Goal: Information Seeking & Learning: Learn about a topic

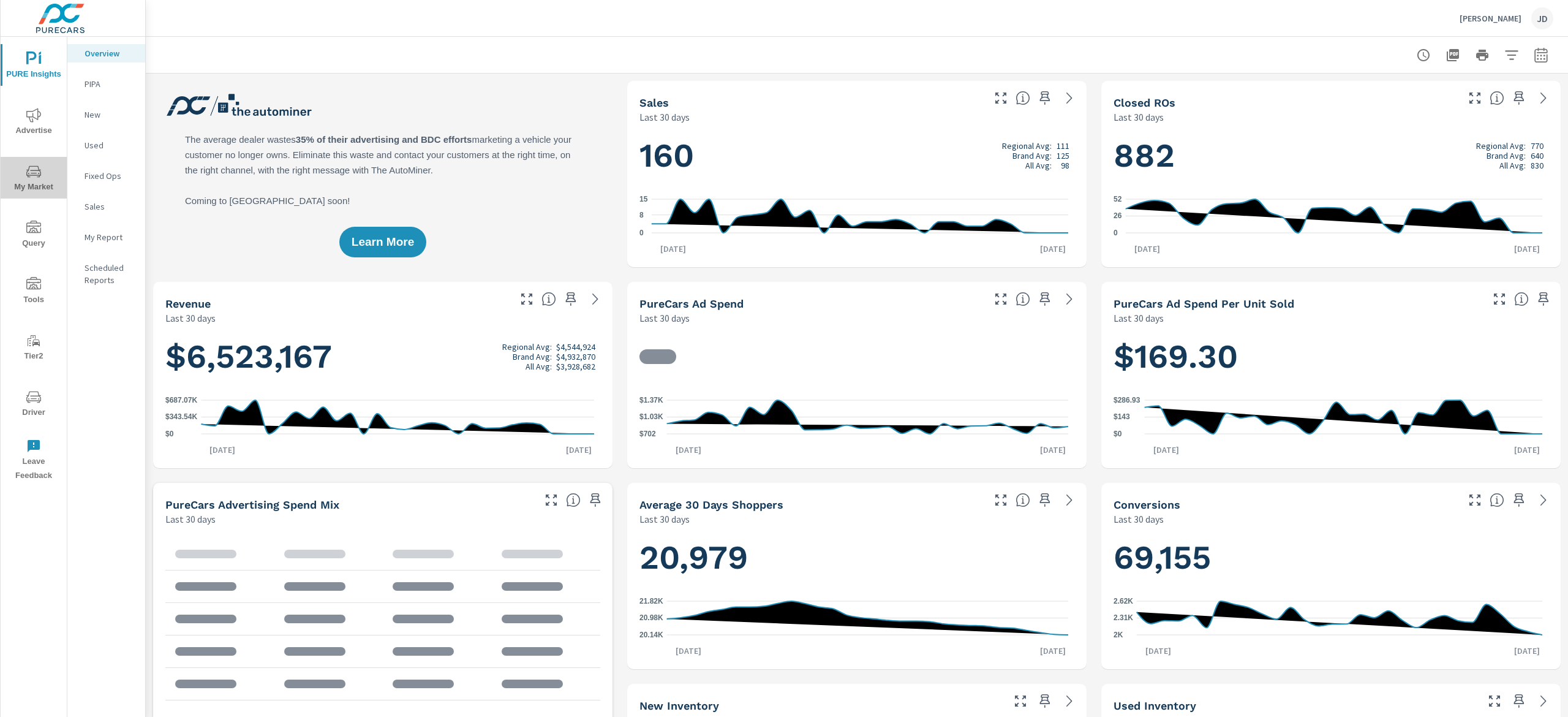
click at [15, 176] on span "My Market" at bounding box center [34, 179] width 59 height 30
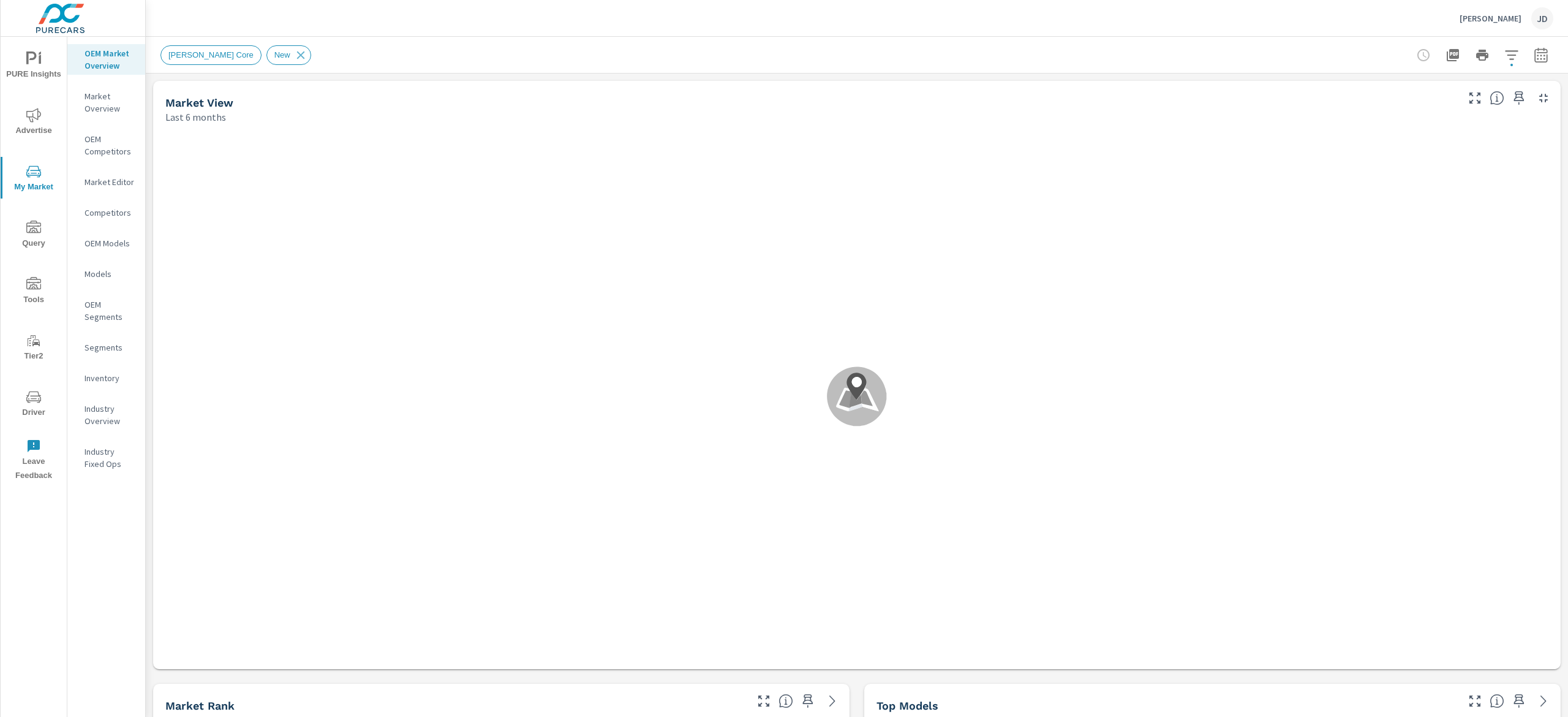
scroll to position [1, 0]
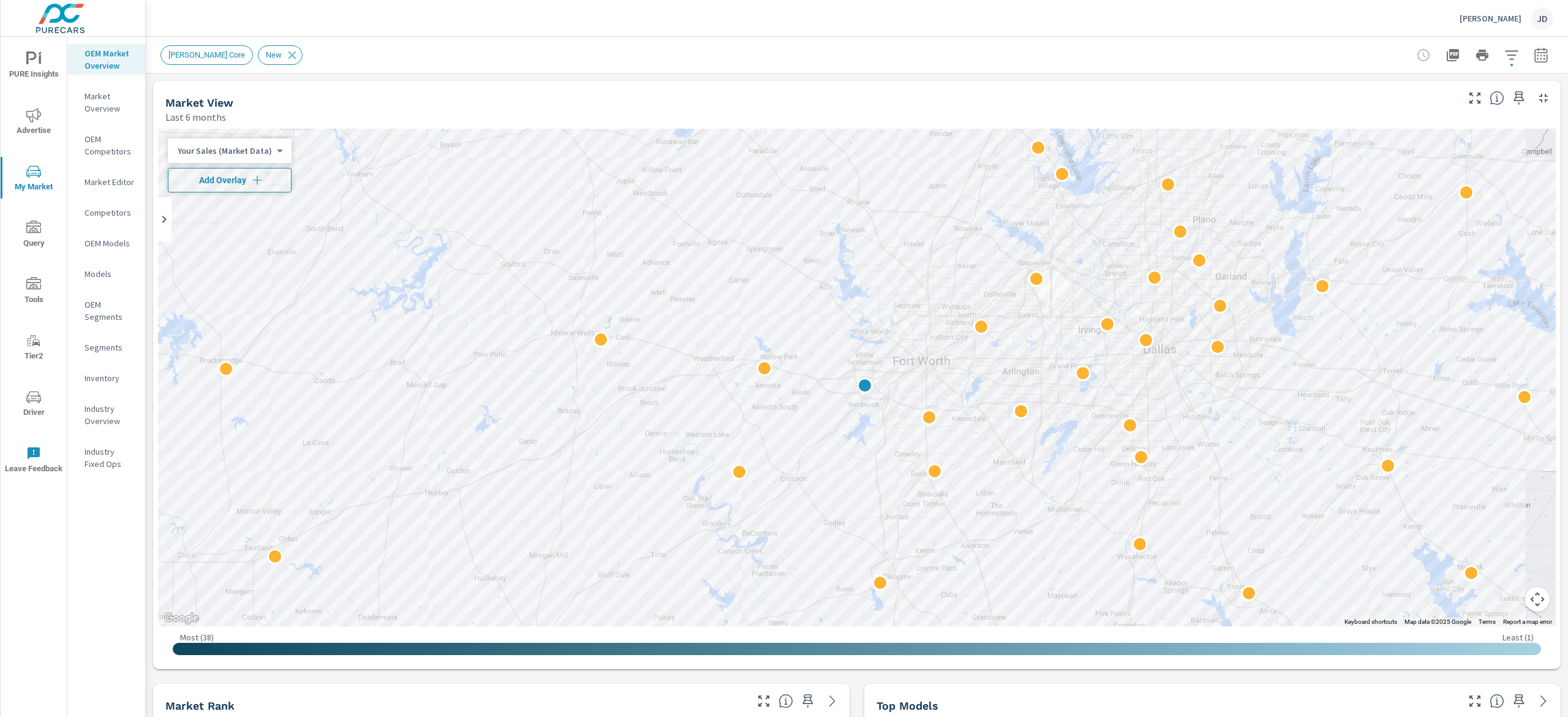
click at [234, 183] on span "Add Overlay" at bounding box center [229, 180] width 112 height 12
click at [1529, 55] on button "button" at bounding box center [1541, 55] width 25 height 25
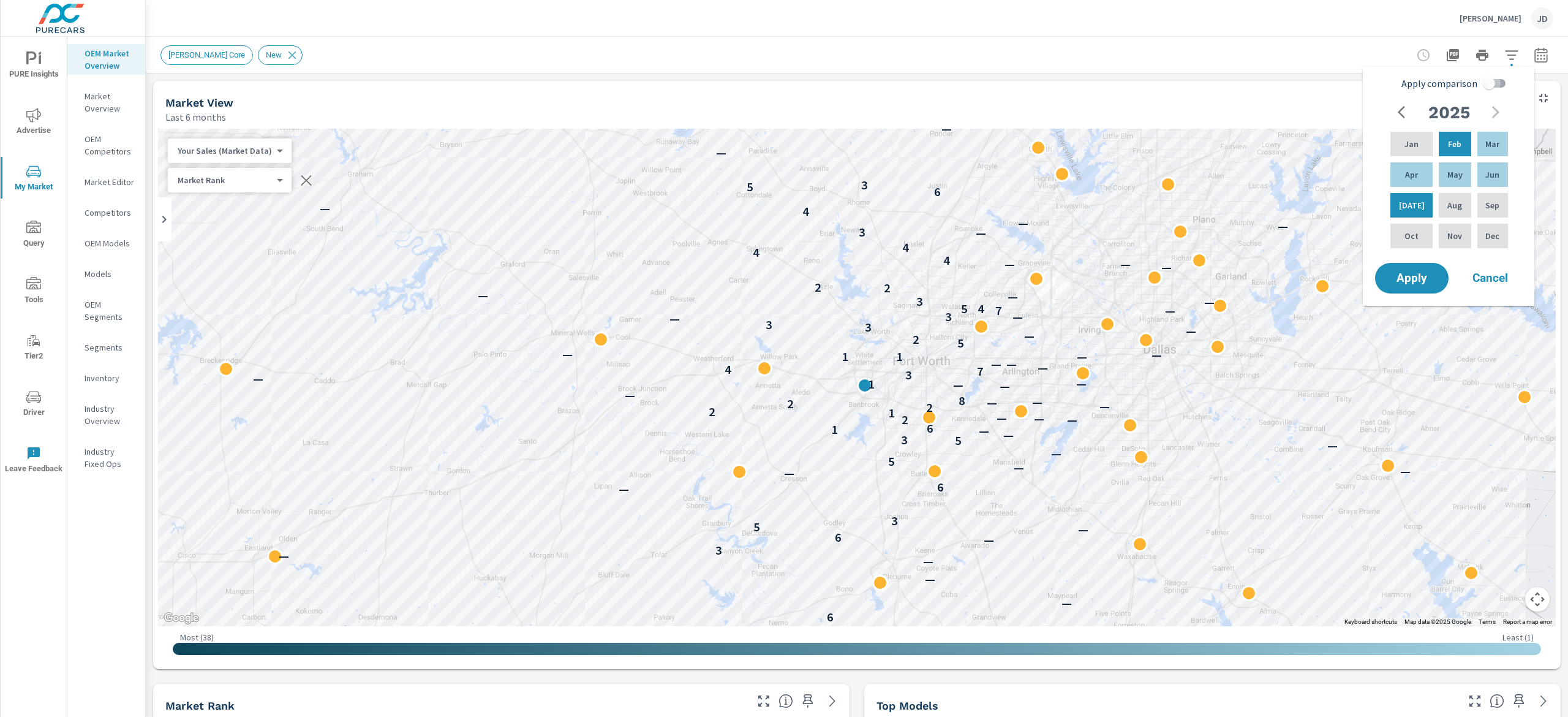
click at [1495, 85] on input "Apply comparison" at bounding box center [1489, 83] width 70 height 23
checkbox input "true"
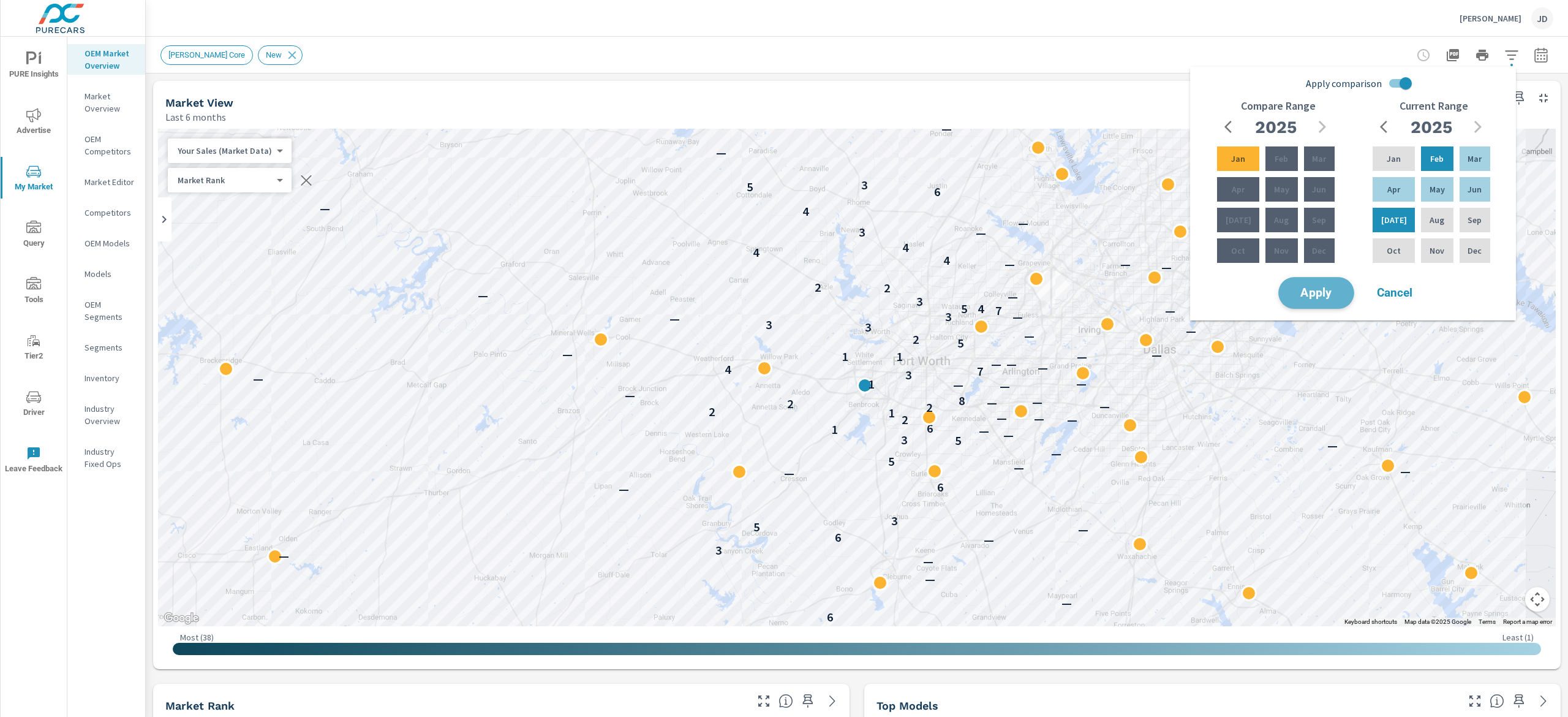
click at [1329, 288] on span "Apply" at bounding box center [1316, 294] width 50 height 12
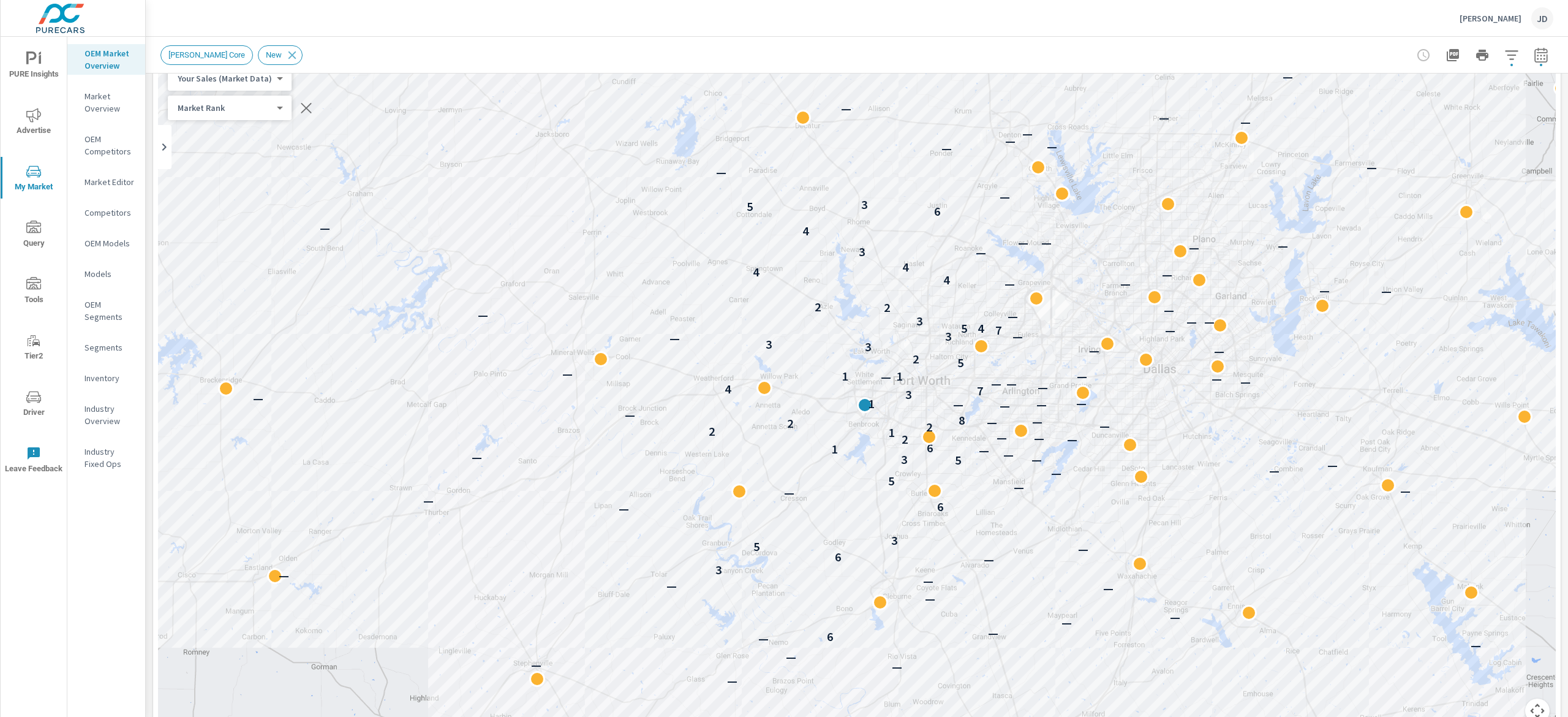
scroll to position [1, 0]
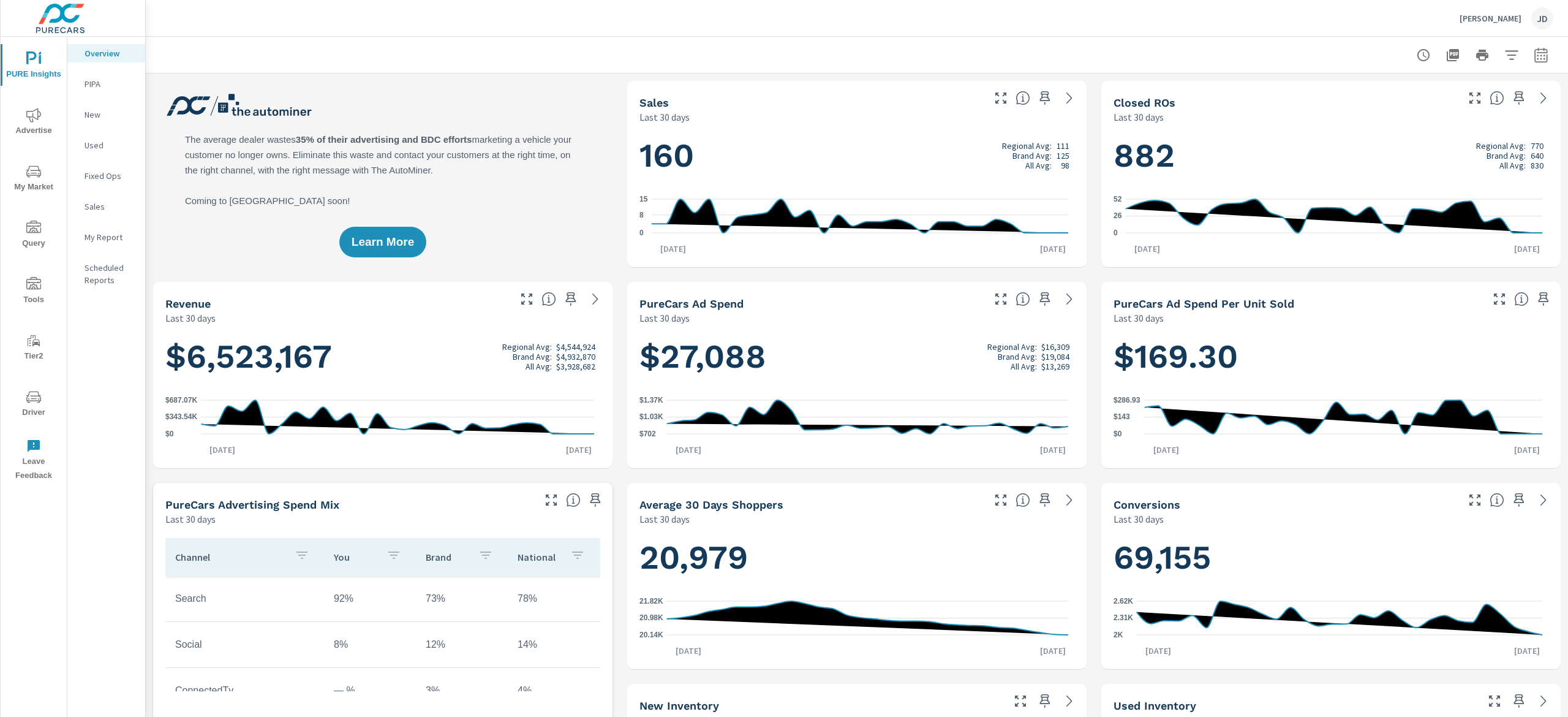
click at [33, 173] on icon "nav menu" at bounding box center [34, 173] width 6 height 1
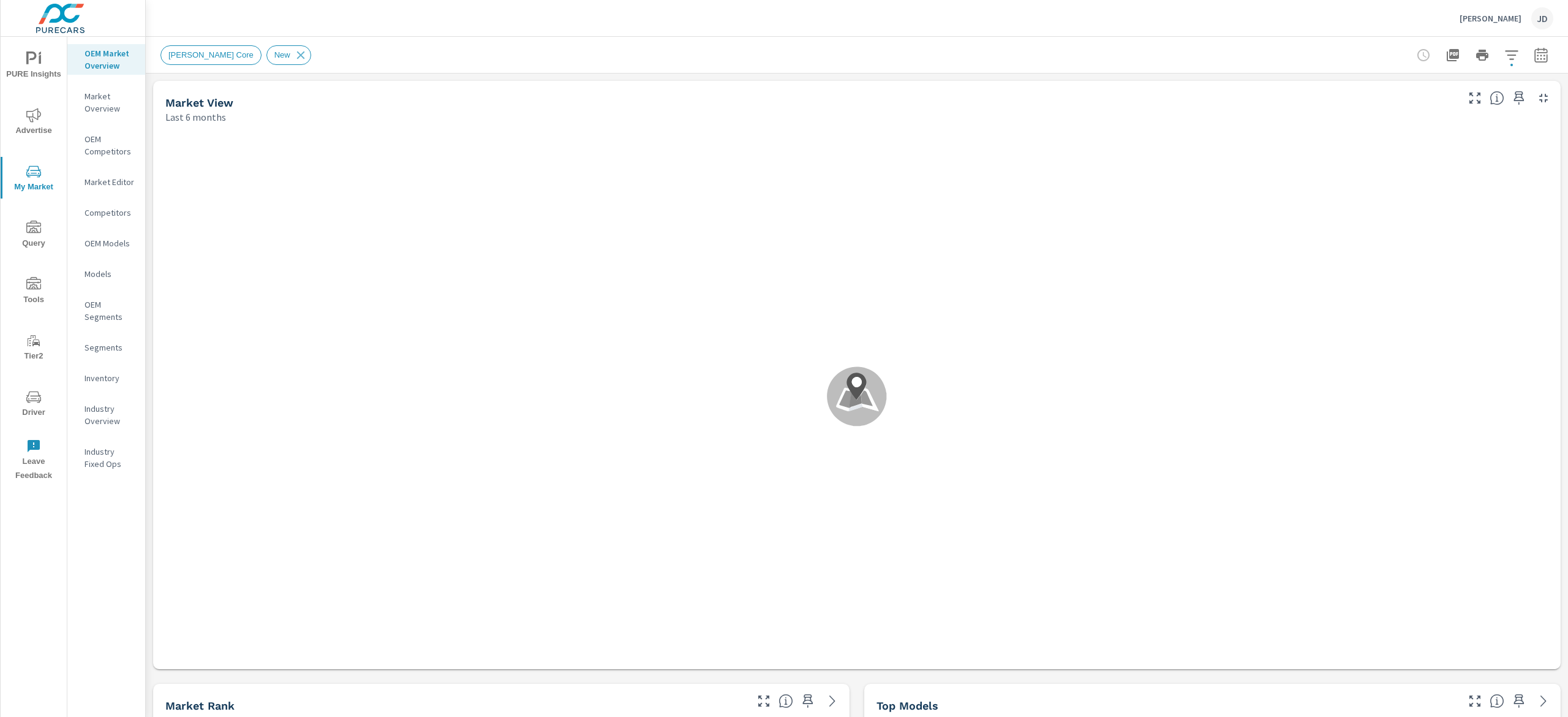
click at [101, 375] on p "Inventory" at bounding box center [110, 377] width 51 height 12
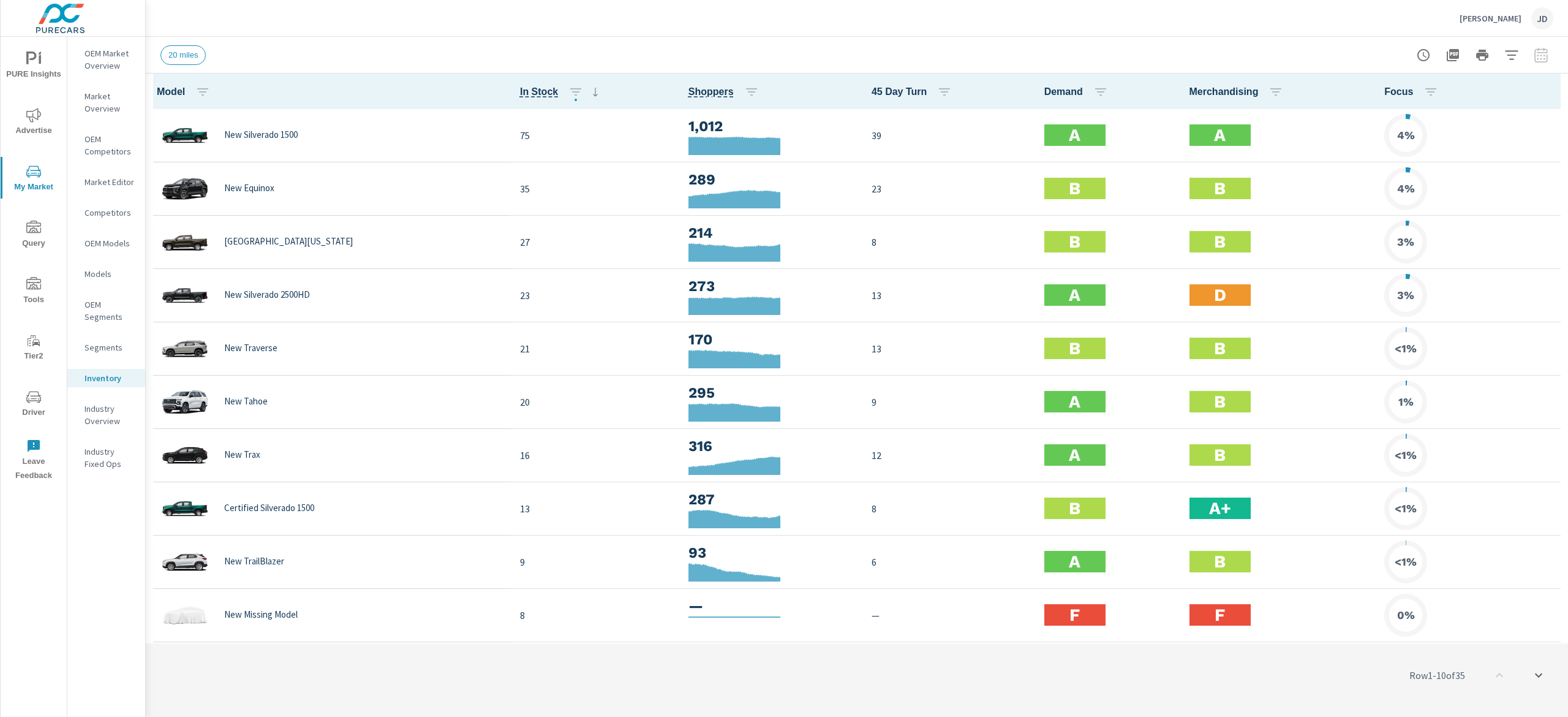
scroll to position [1, 0]
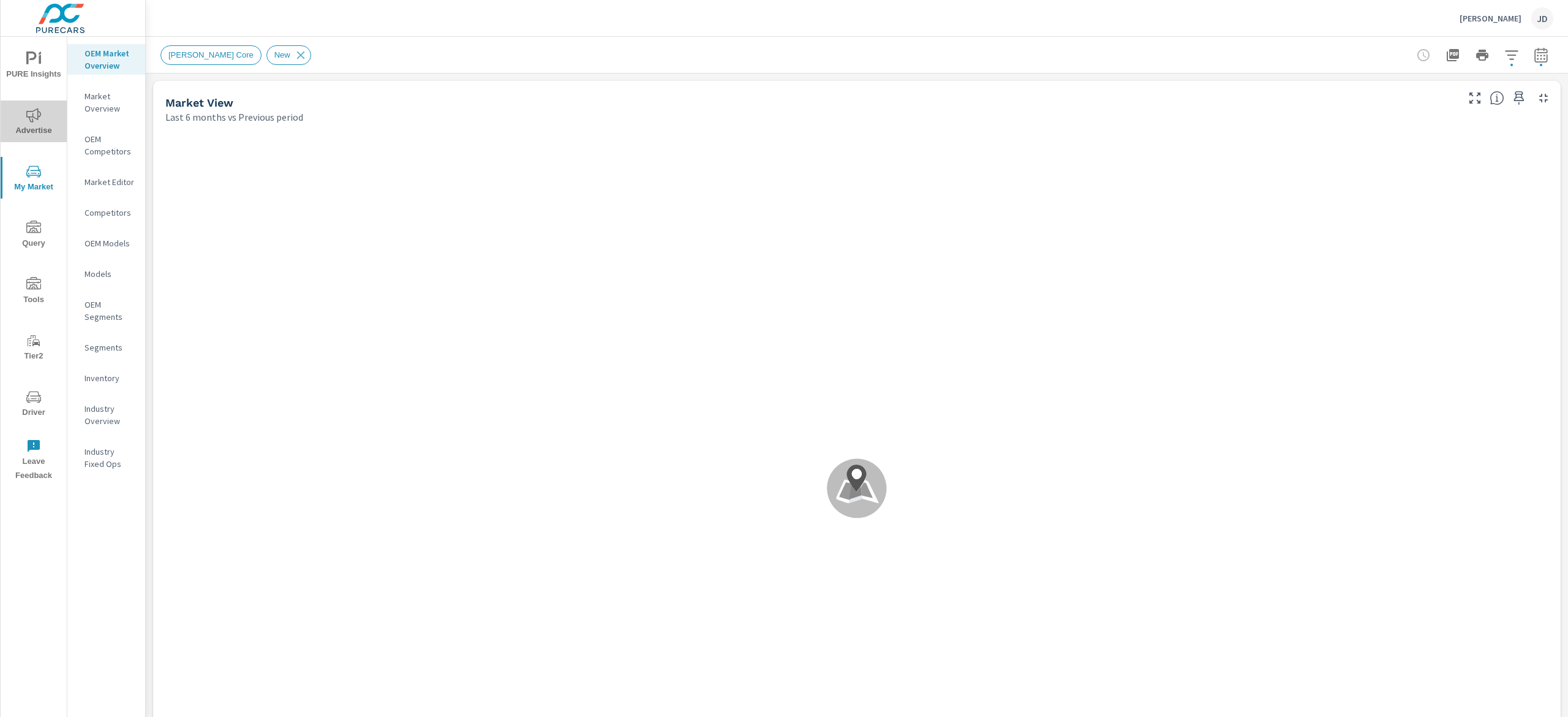
click at [47, 124] on span "Advertise" at bounding box center [34, 123] width 59 height 30
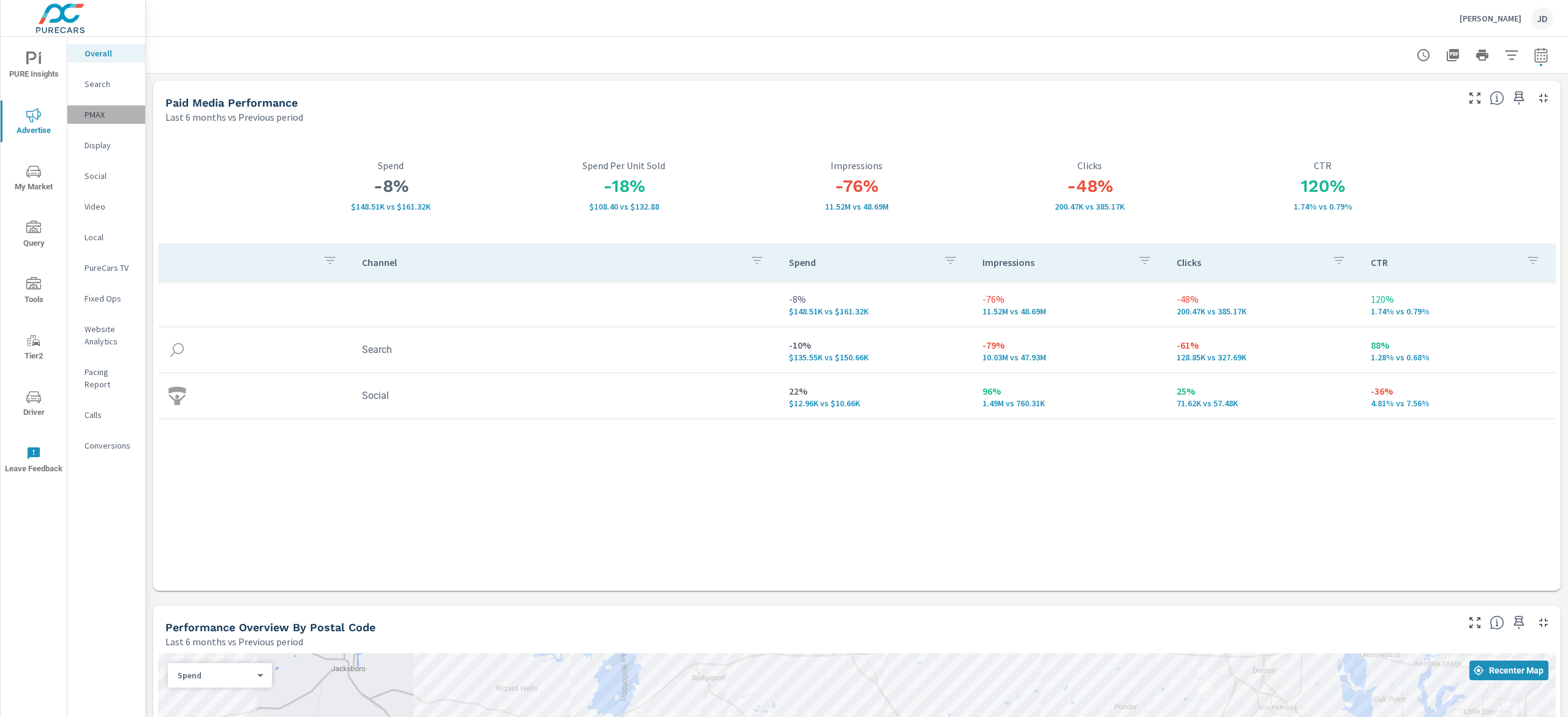
click at [97, 112] on p "PMAX" at bounding box center [110, 115] width 51 height 12
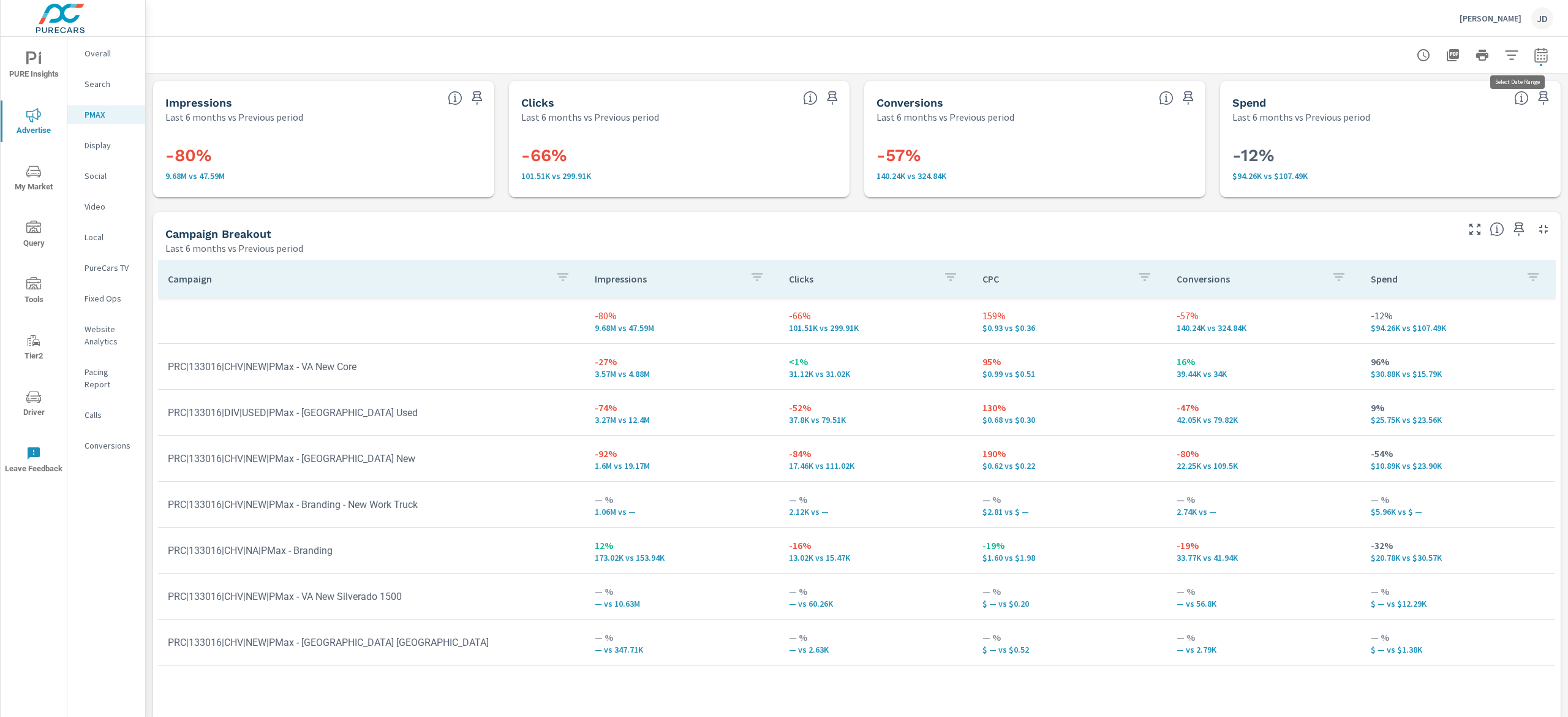
click at [1534, 51] on icon "button" at bounding box center [1541, 55] width 15 height 15
select select "Last 6 months"
select select "Previous period"
click at [1456, 102] on select "Custom Yesterday Last week Last 7 days Last 14 days Last 30 days Last 45 days L…" at bounding box center [1424, 106] width 123 height 25
click at [1309, 47] on div at bounding box center [857, 55] width 1393 height 37
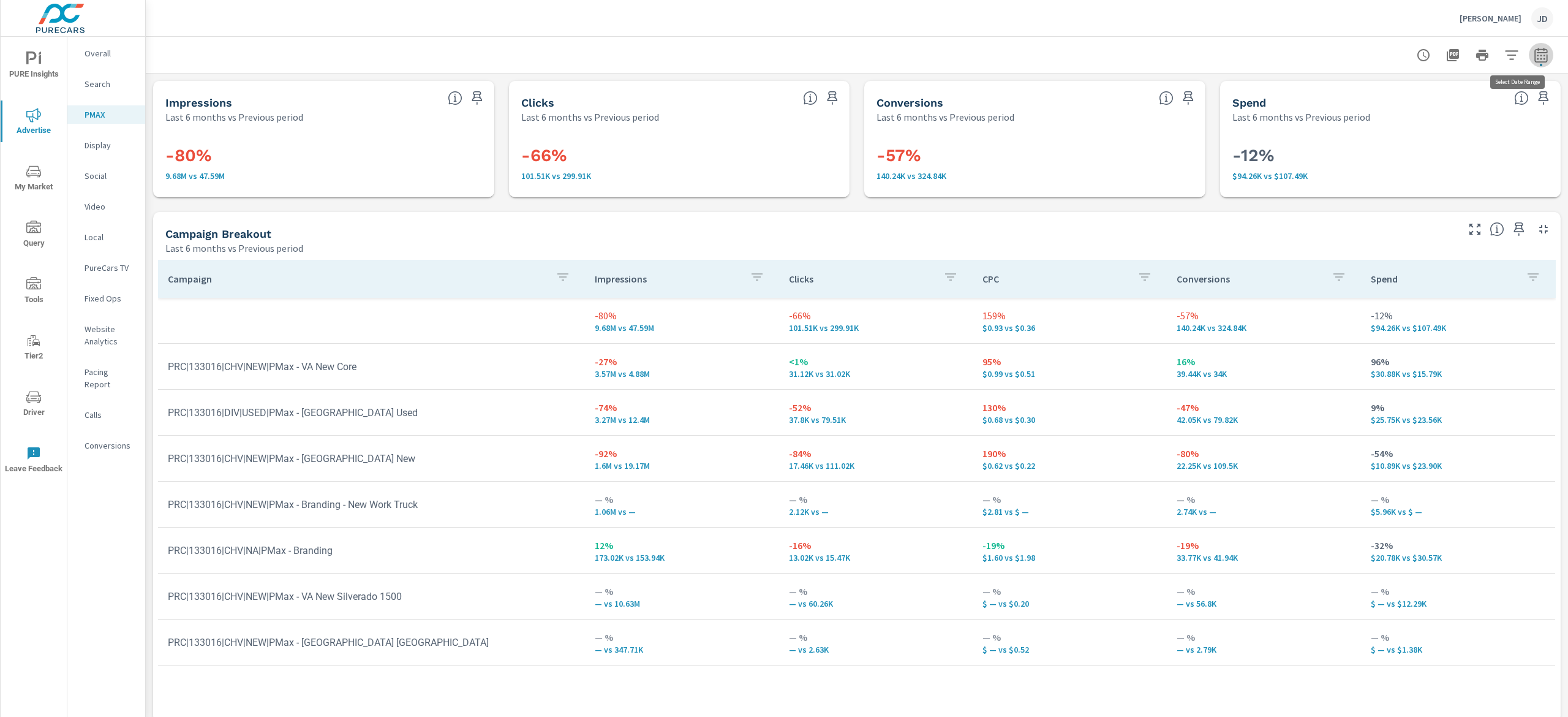
click at [1532, 50] on button "button" at bounding box center [1541, 55] width 25 height 25
select select "Last 6 months"
select select "Previous period"
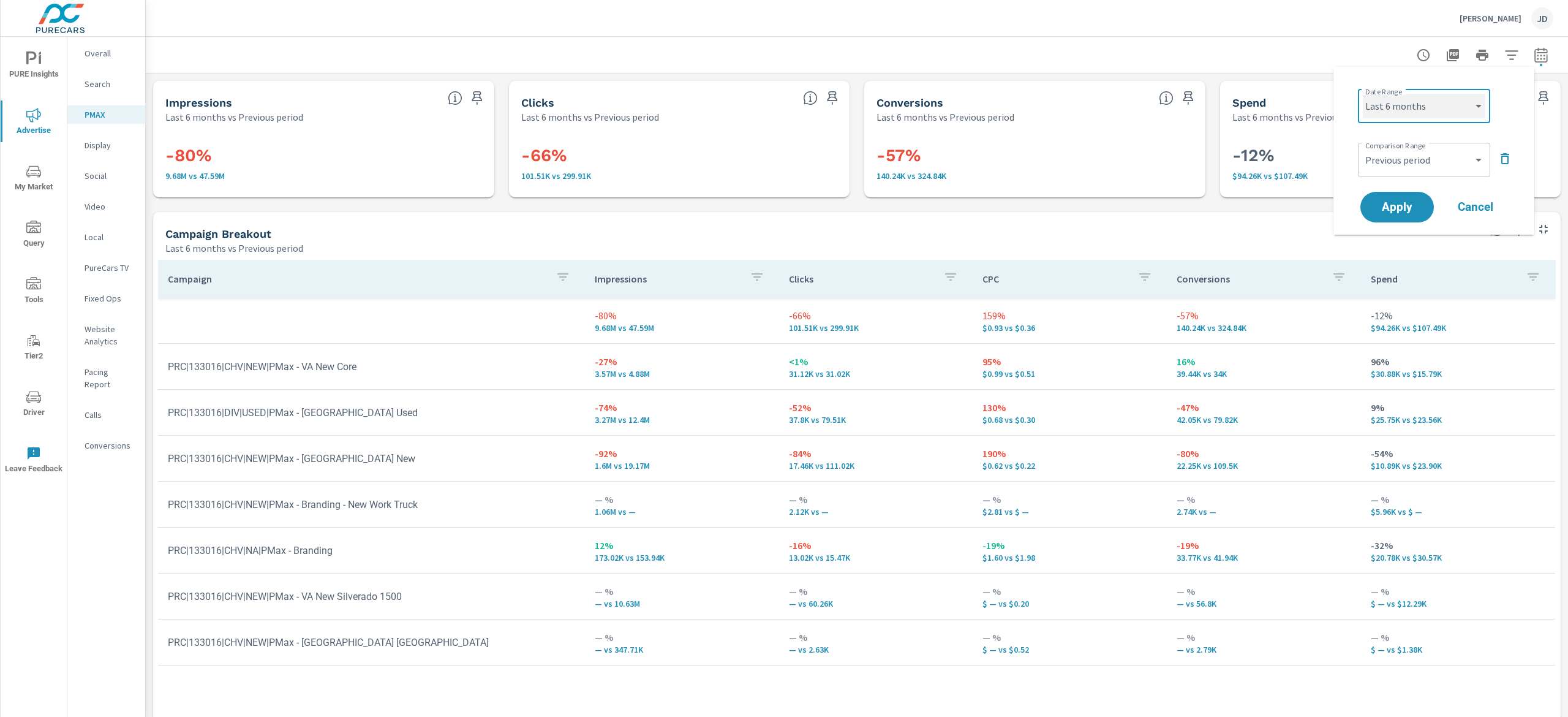
click at [1464, 109] on select "Custom Yesterday Last week Last 7 days Last 14 days Last 30 days Last 45 days L…" at bounding box center [1424, 106] width 123 height 25
click at [1363, 93] on select "Custom Yesterday Last week Last 7 days Last 14 days Last 30 days Last 45 days L…" at bounding box center [1424, 106] width 123 height 25
select select "Month to date"
click at [1417, 202] on span "Apply" at bounding box center [1397, 207] width 50 height 12
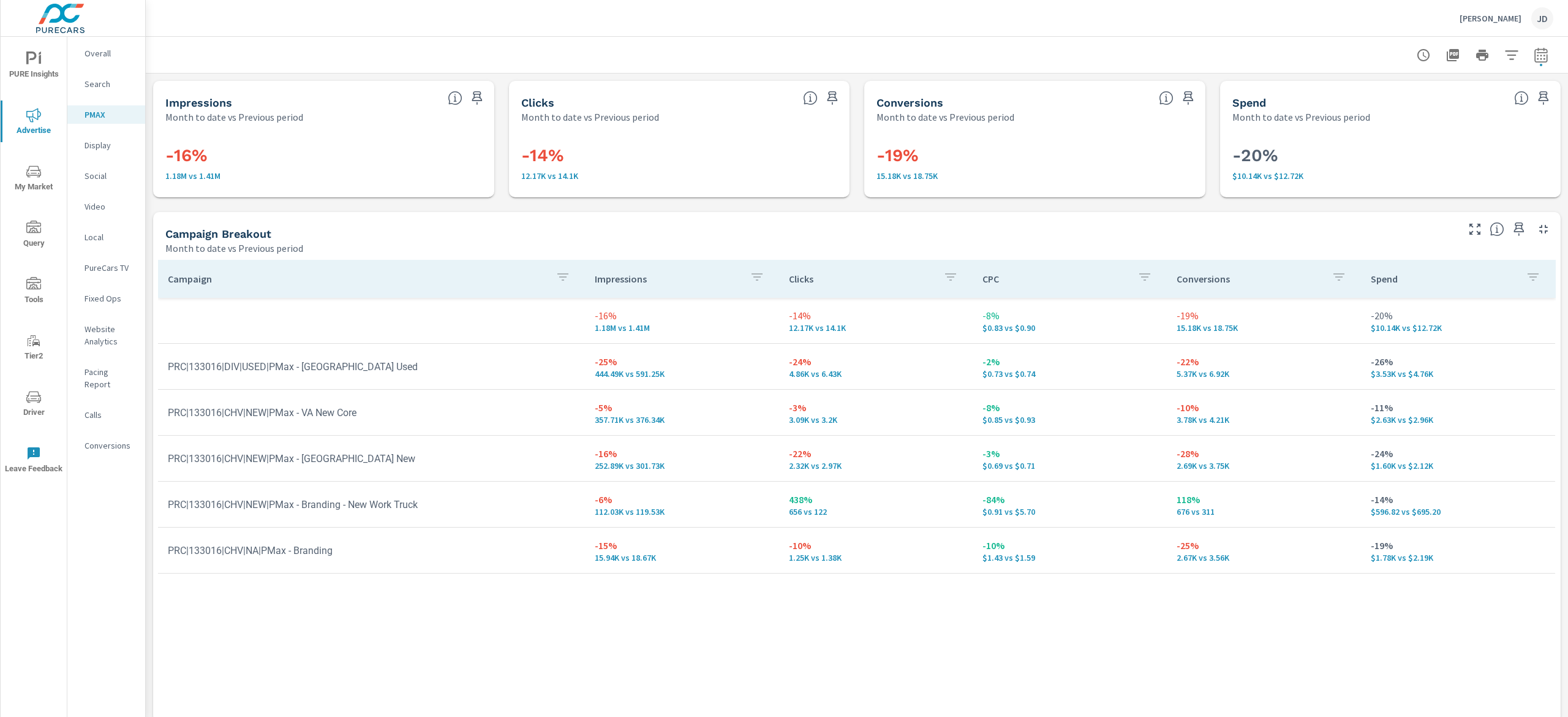
click at [93, 85] on p "Search" at bounding box center [110, 84] width 51 height 12
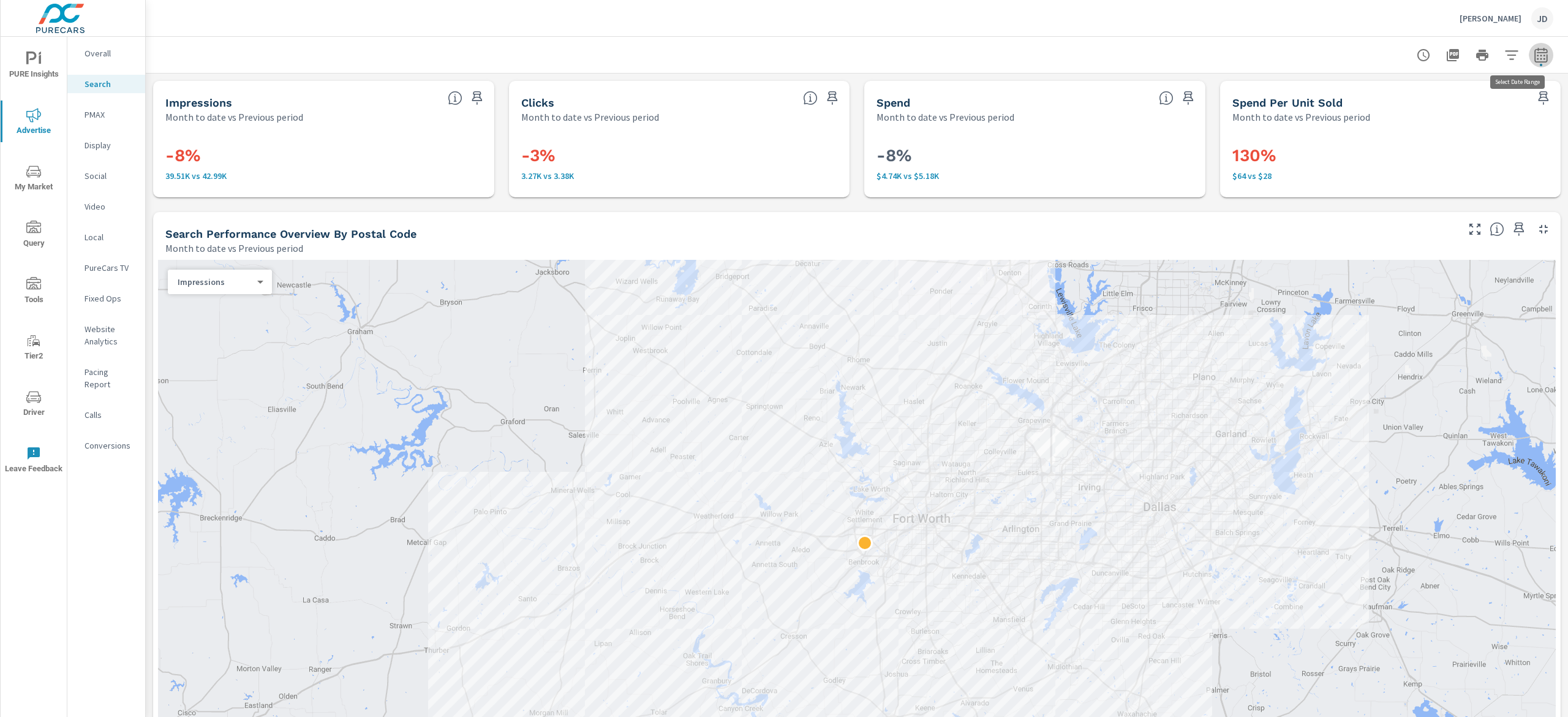
click at [1534, 54] on button "button" at bounding box center [1541, 55] width 25 height 25
select select "Month to date"
select select "Previous period"
click at [1282, 55] on div at bounding box center [857, 55] width 1393 height 37
click at [106, 115] on p "PMAX" at bounding box center [110, 115] width 51 height 12
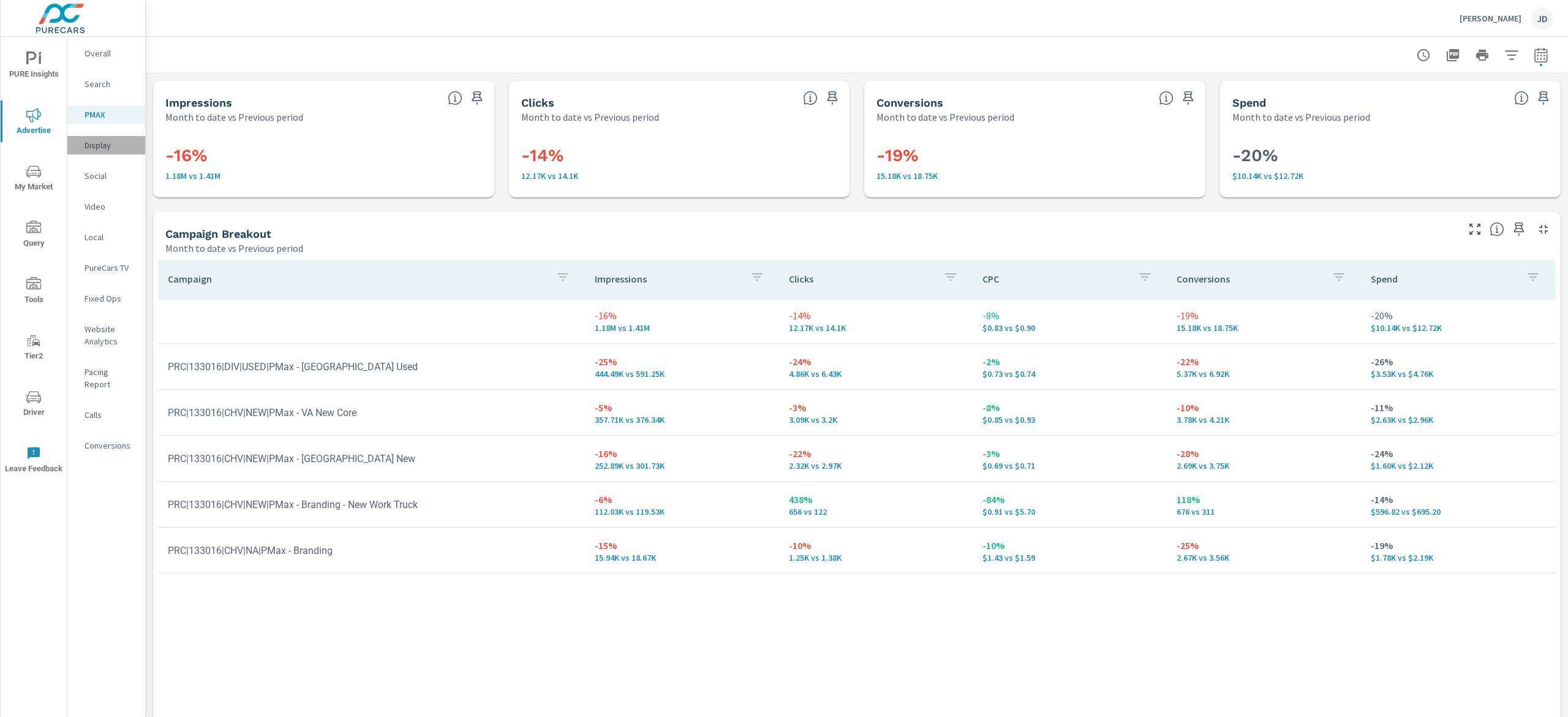
click at [104, 143] on p "Display" at bounding box center [110, 145] width 51 height 12
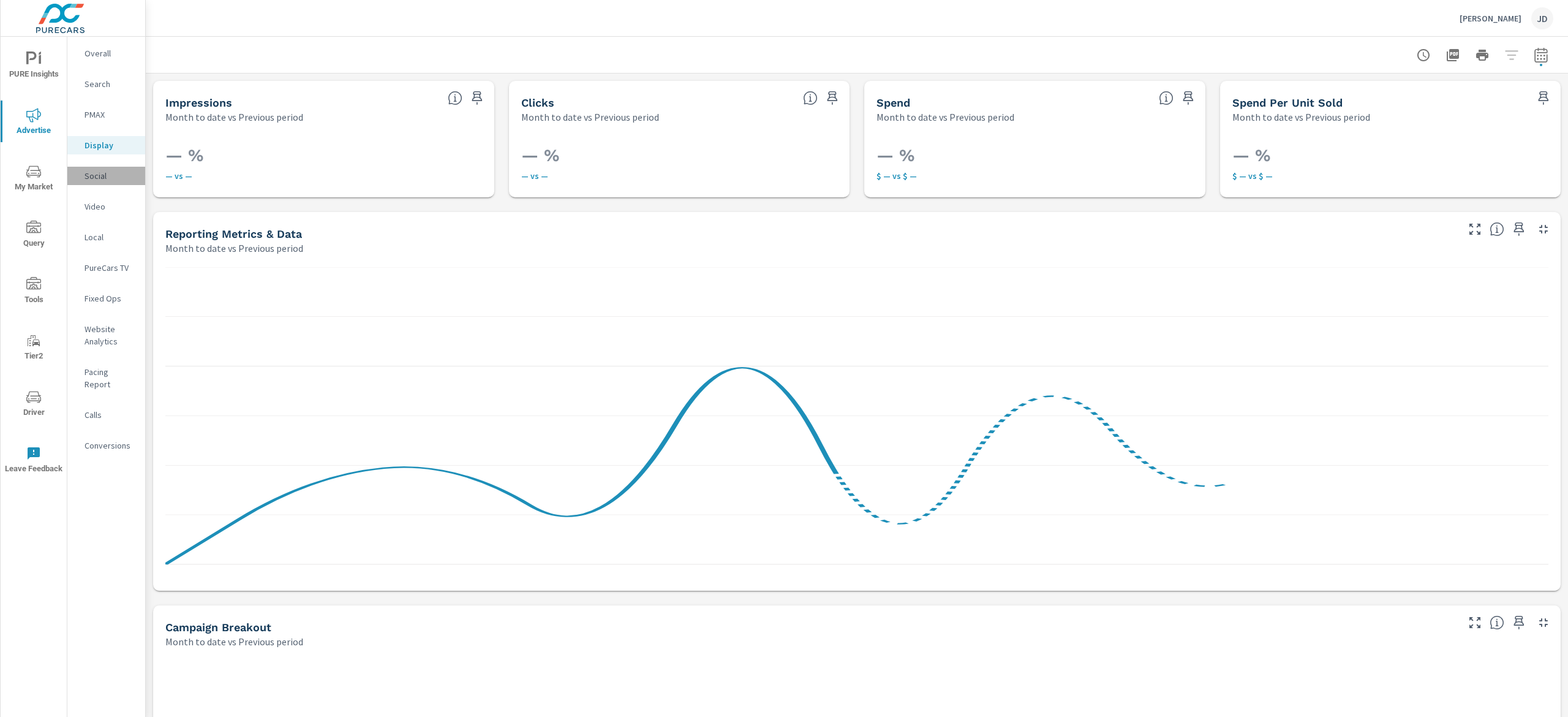
click at [103, 174] on p "Social" at bounding box center [110, 175] width 51 height 12
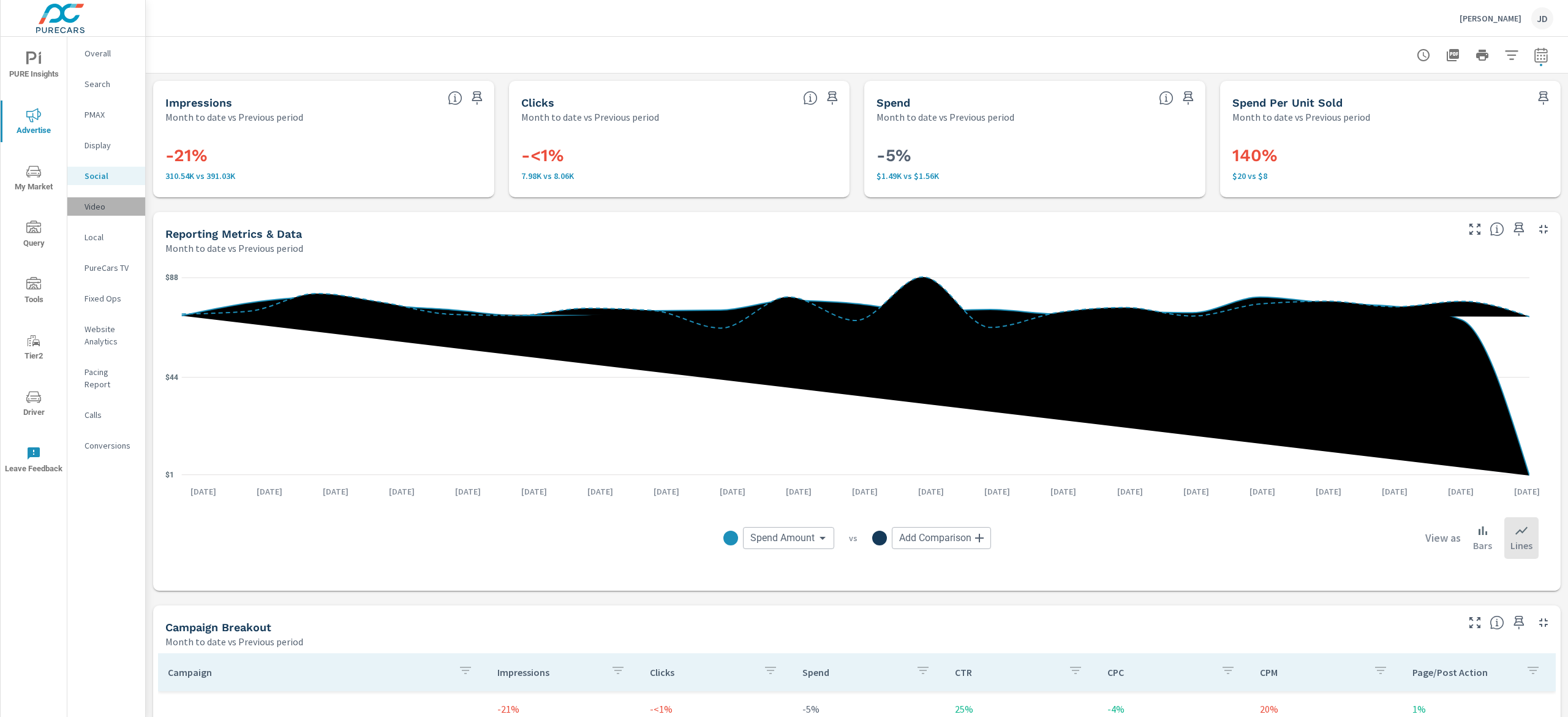
click at [94, 215] on div "Video" at bounding box center [106, 206] width 78 height 18
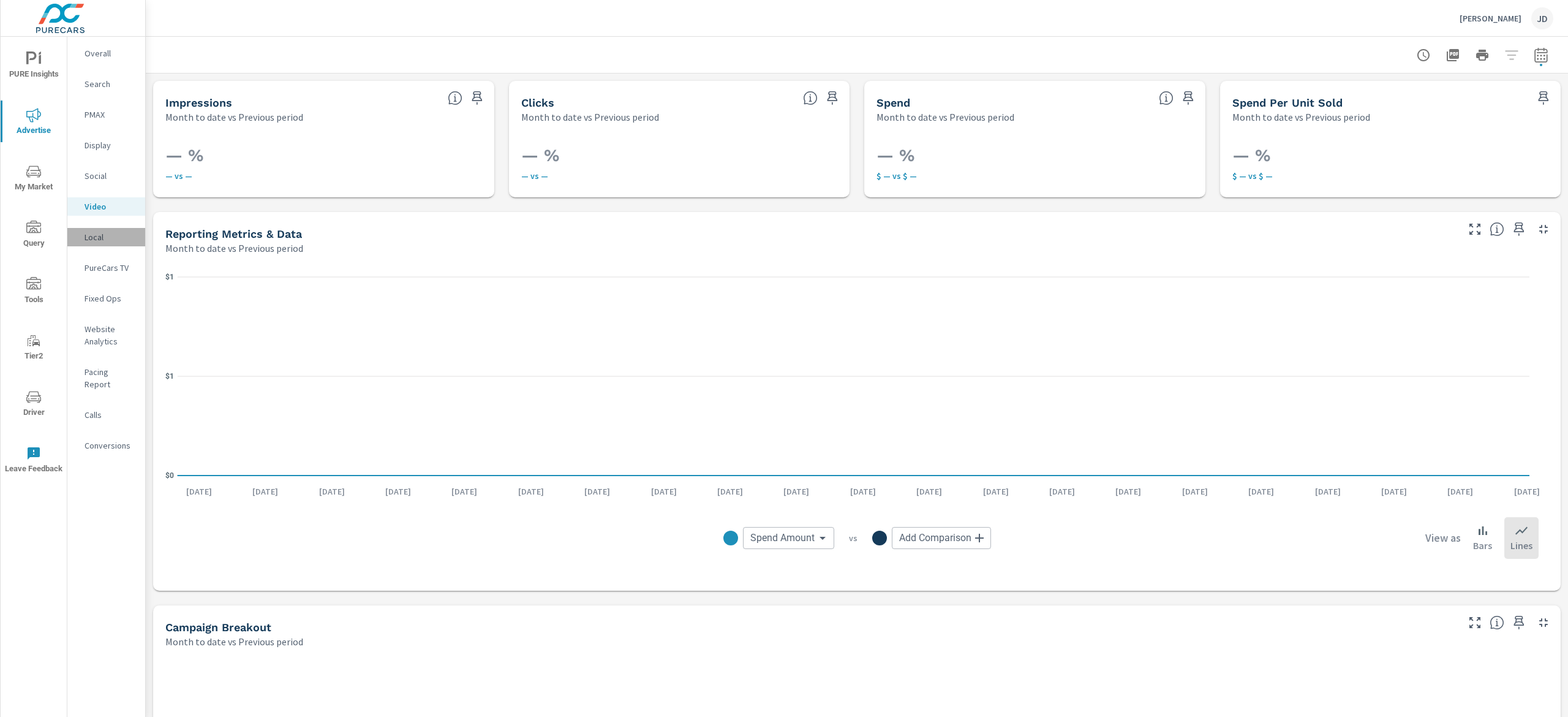
click at [106, 239] on p "Local" at bounding box center [110, 237] width 51 height 12
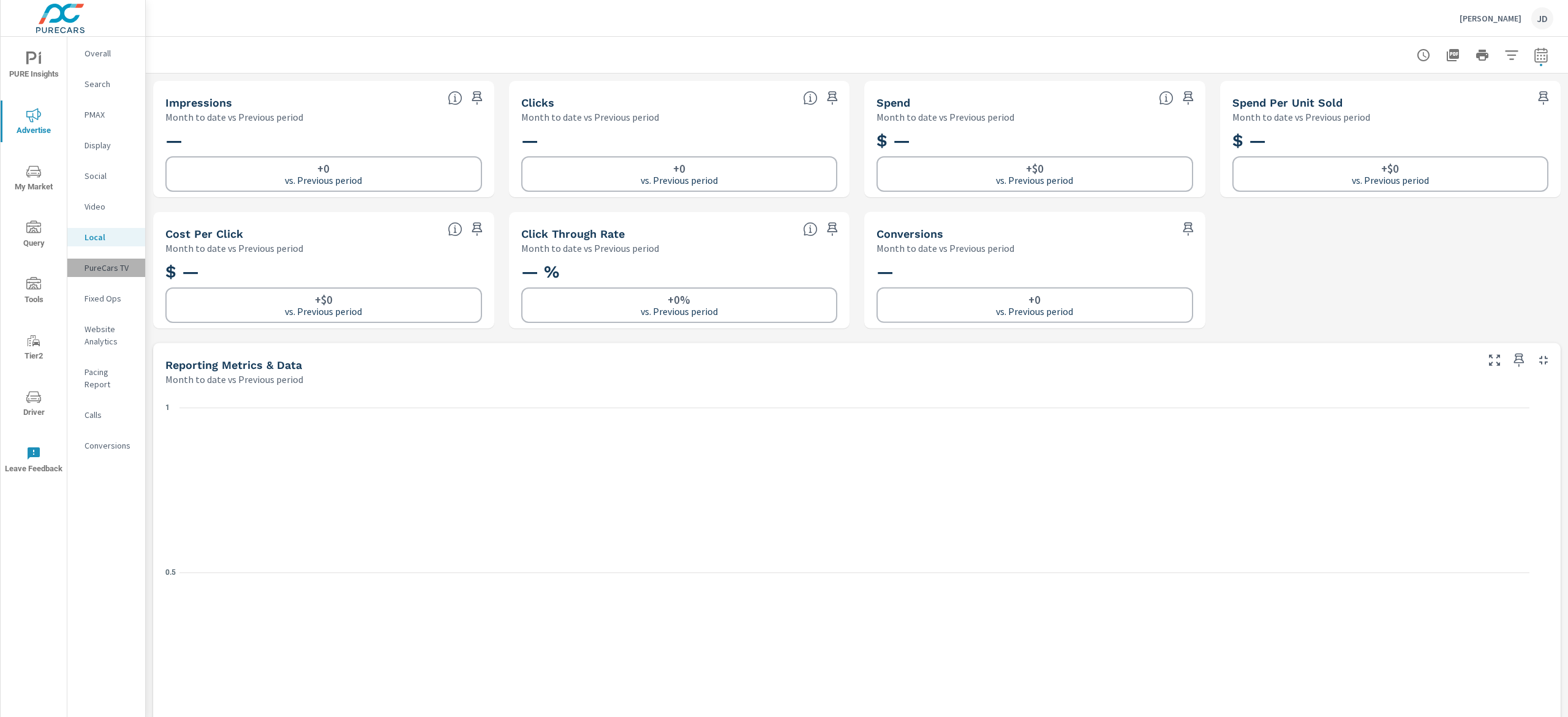
click at [119, 264] on p "PureCars TV" at bounding box center [110, 267] width 51 height 12
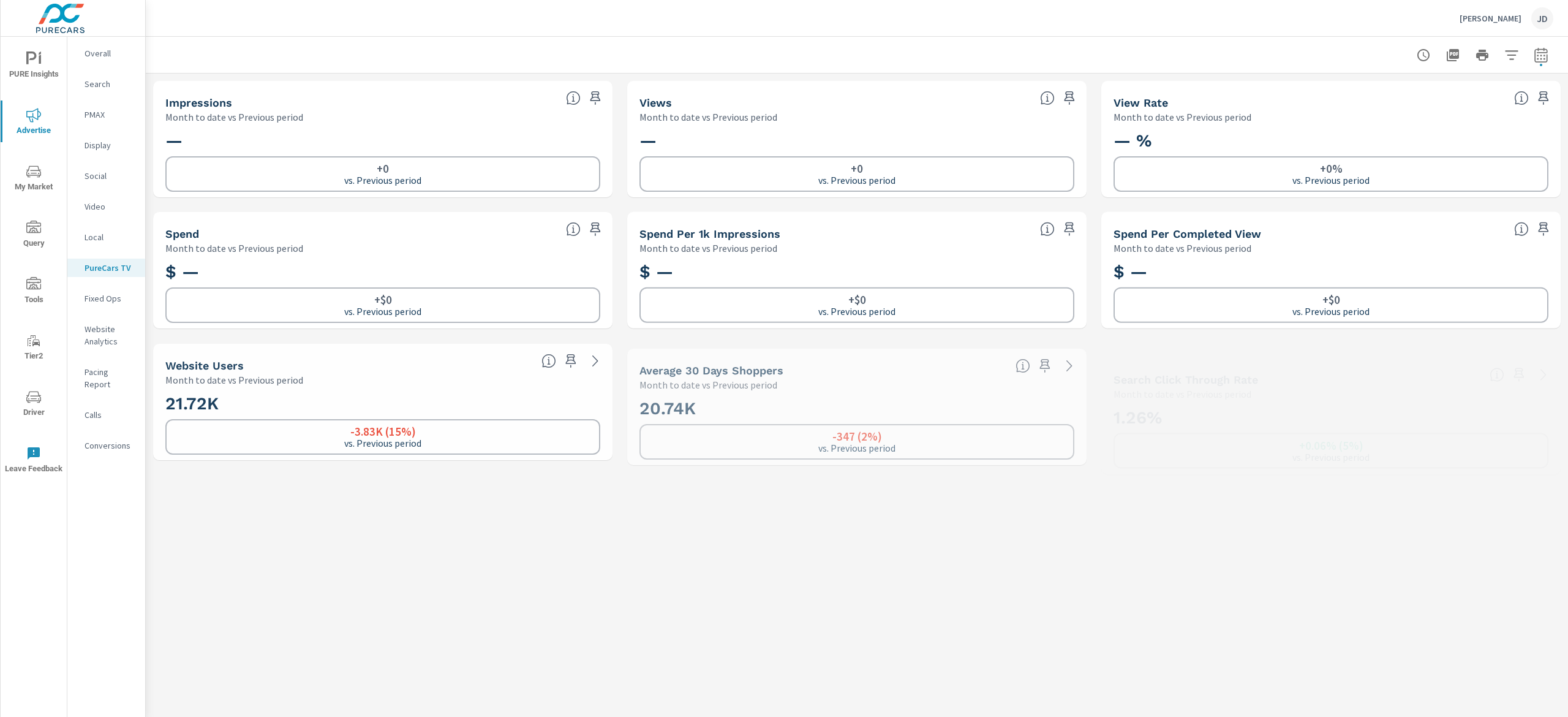
click at [111, 294] on p "Fixed Ops" at bounding box center [110, 298] width 51 height 12
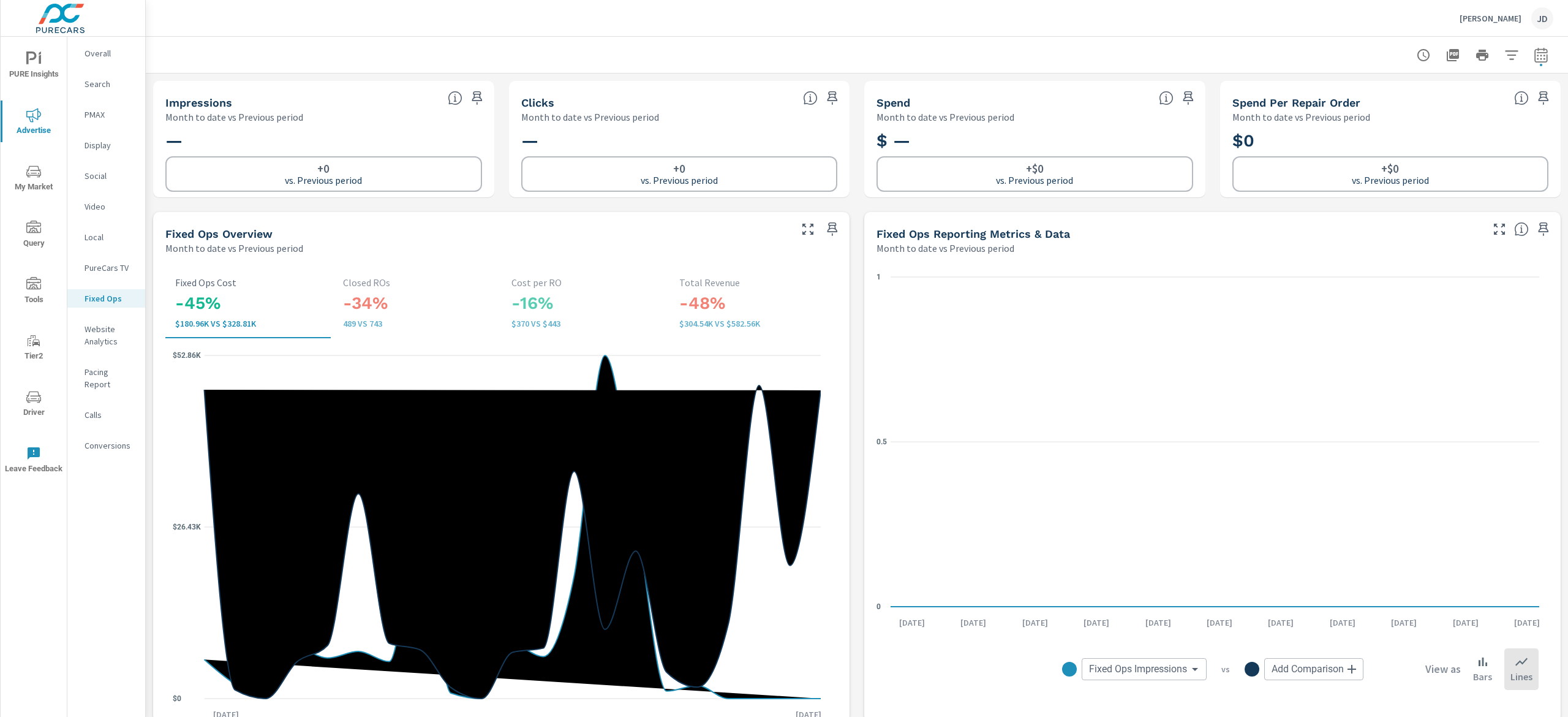
click at [88, 342] on p "Website Analytics" at bounding box center [110, 335] width 51 height 25
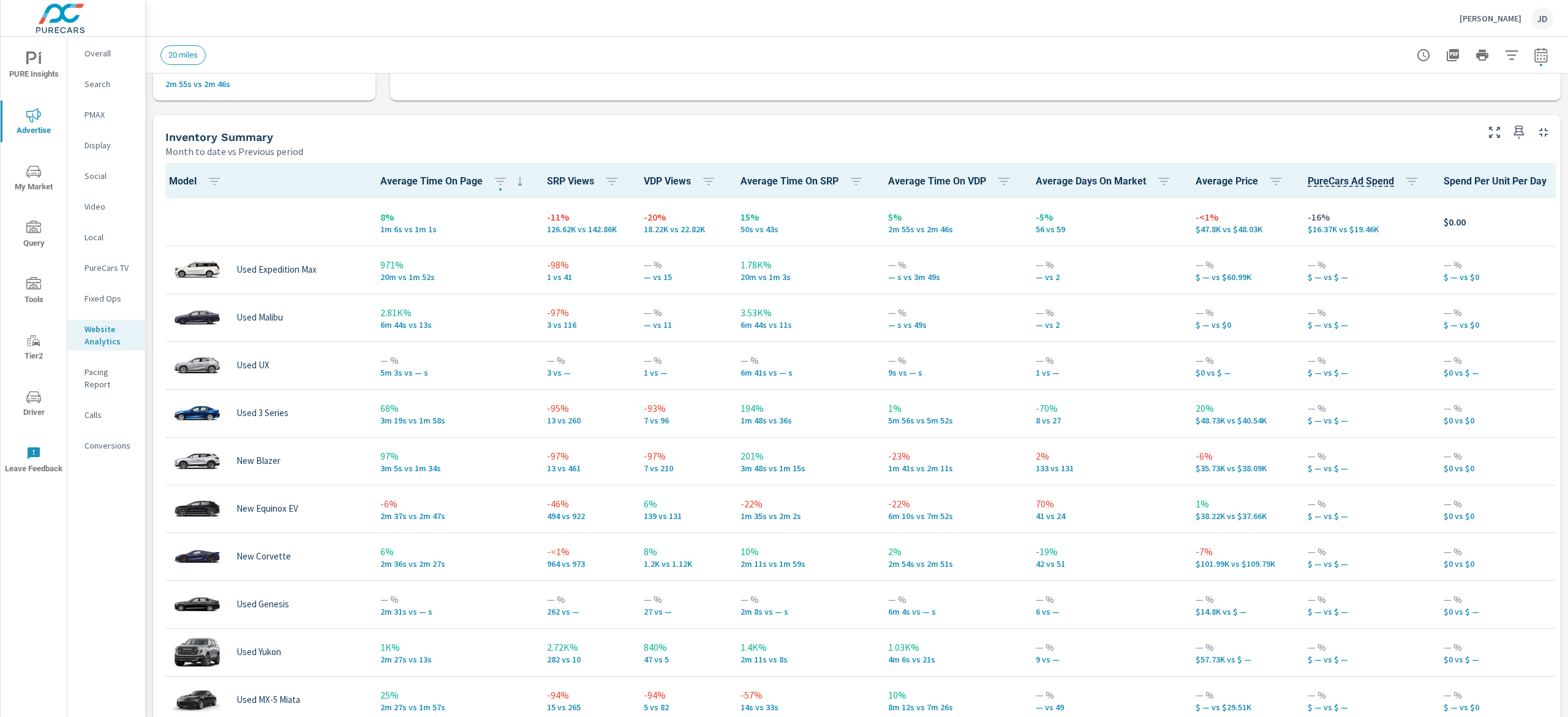
scroll to position [367, 0]
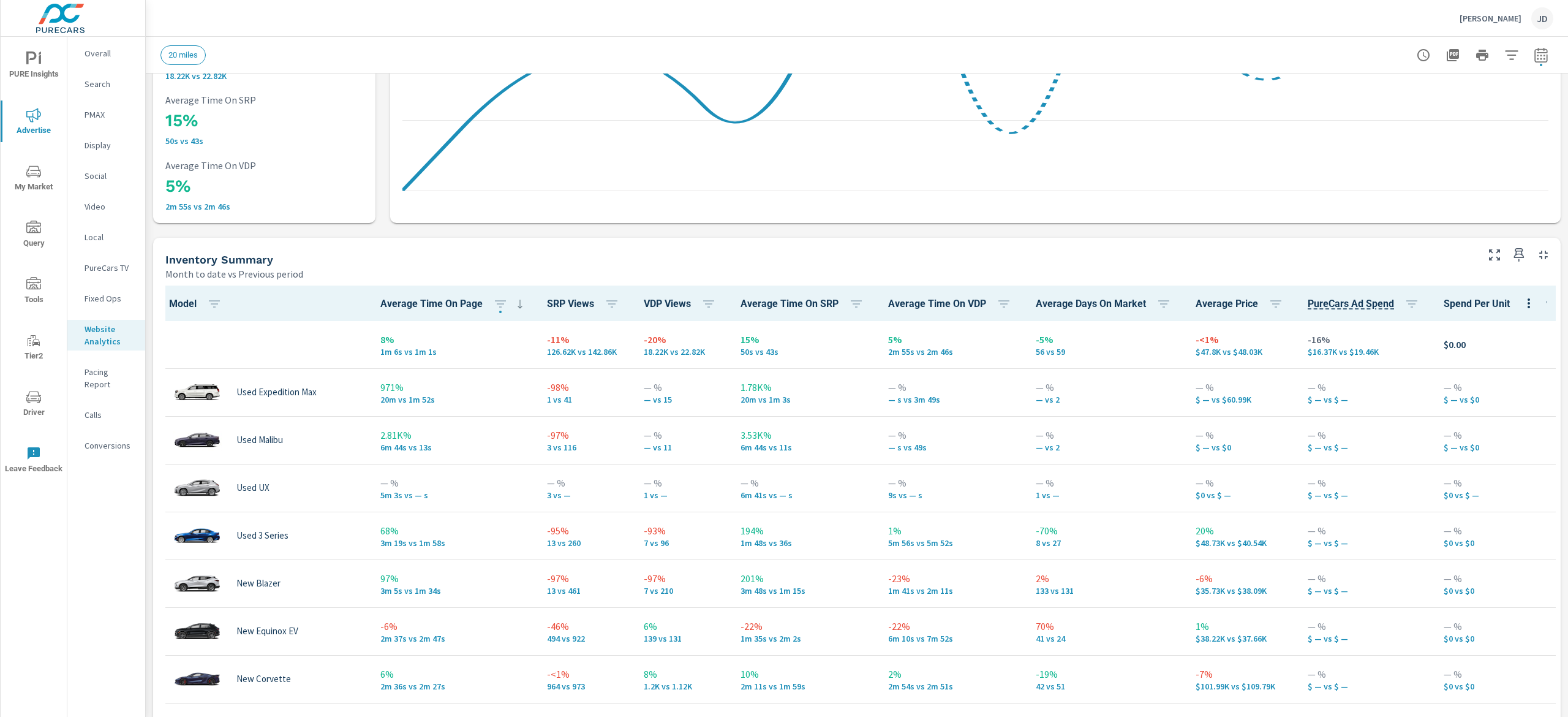
click at [106, 440] on p "Conversions" at bounding box center [110, 445] width 51 height 12
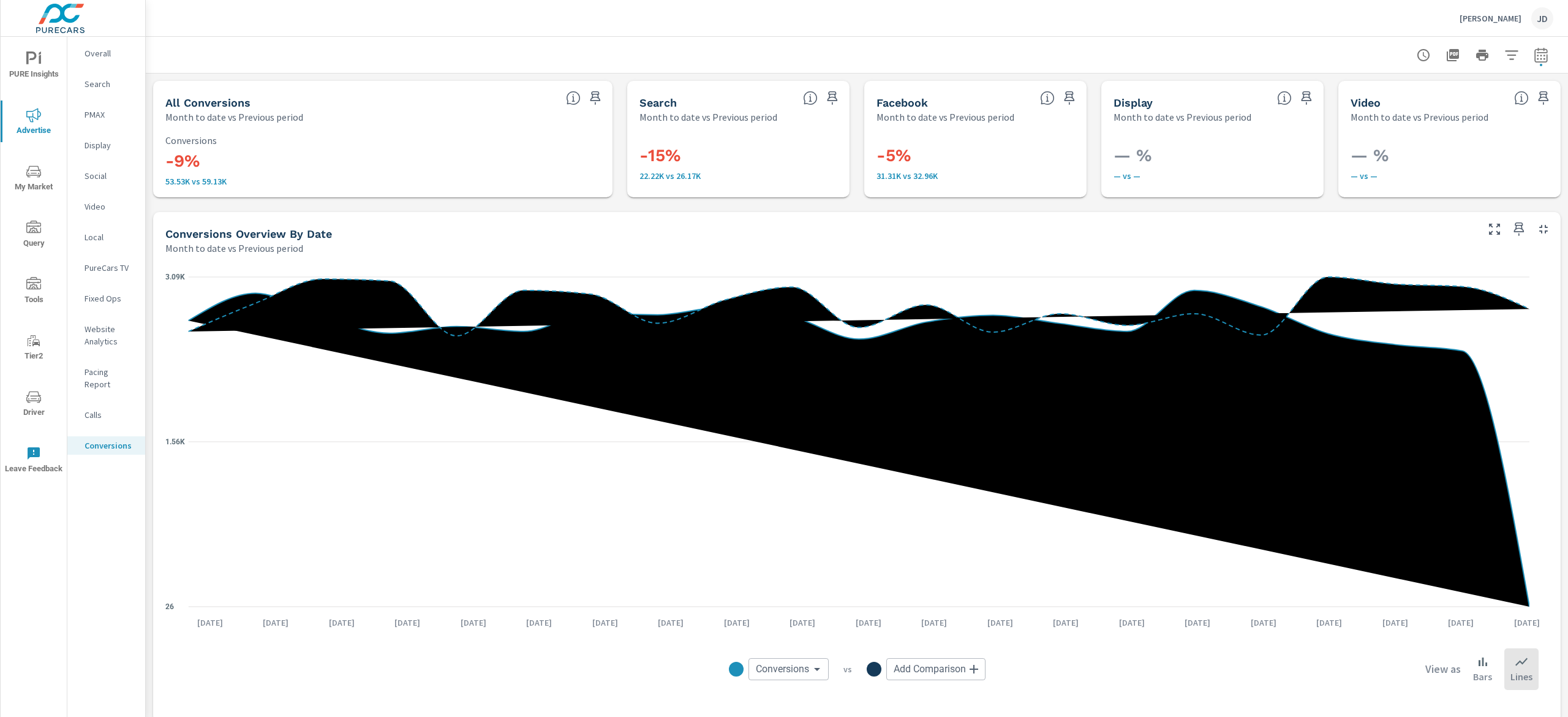
click at [110, 44] on div "Overall" at bounding box center [106, 53] width 78 height 18
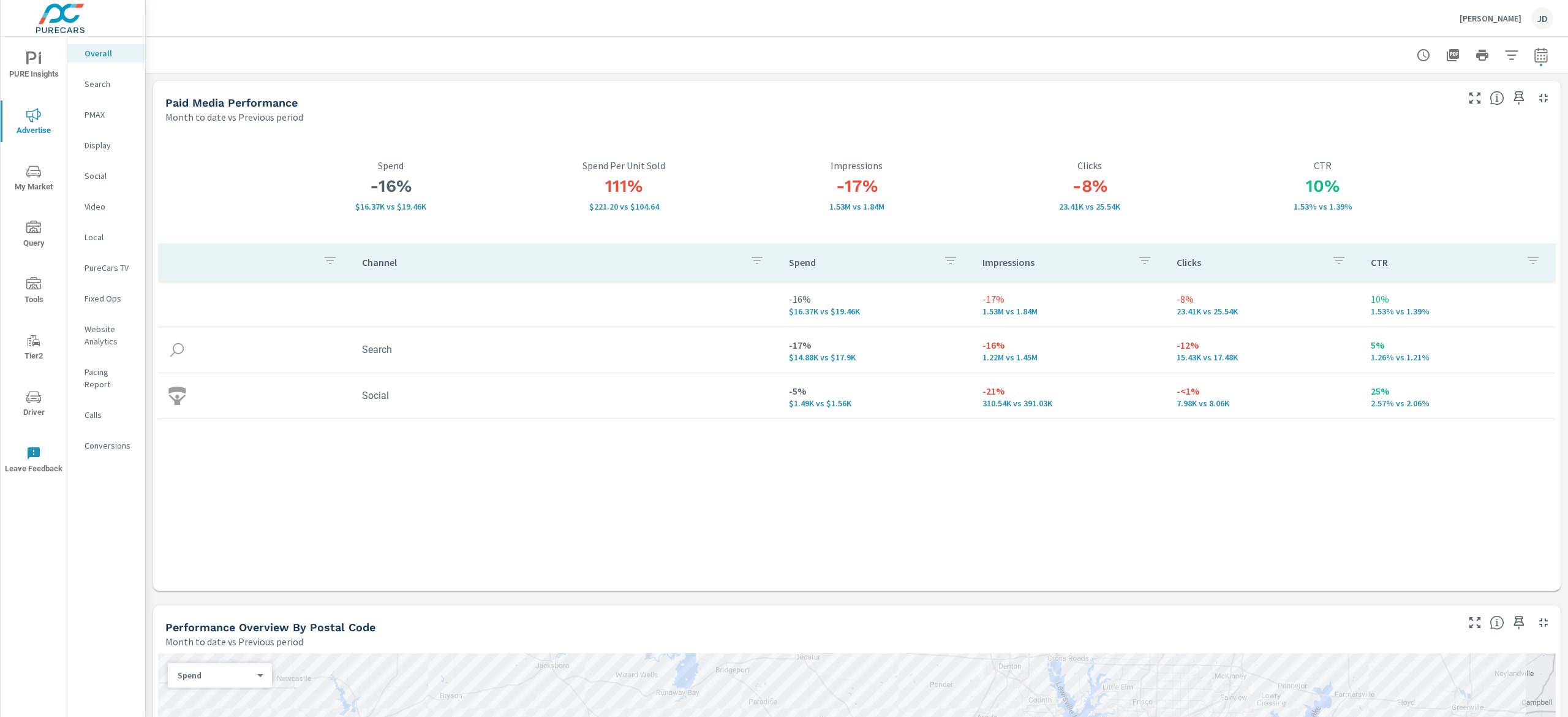
click at [96, 78] on p "Search" at bounding box center [110, 84] width 51 height 12
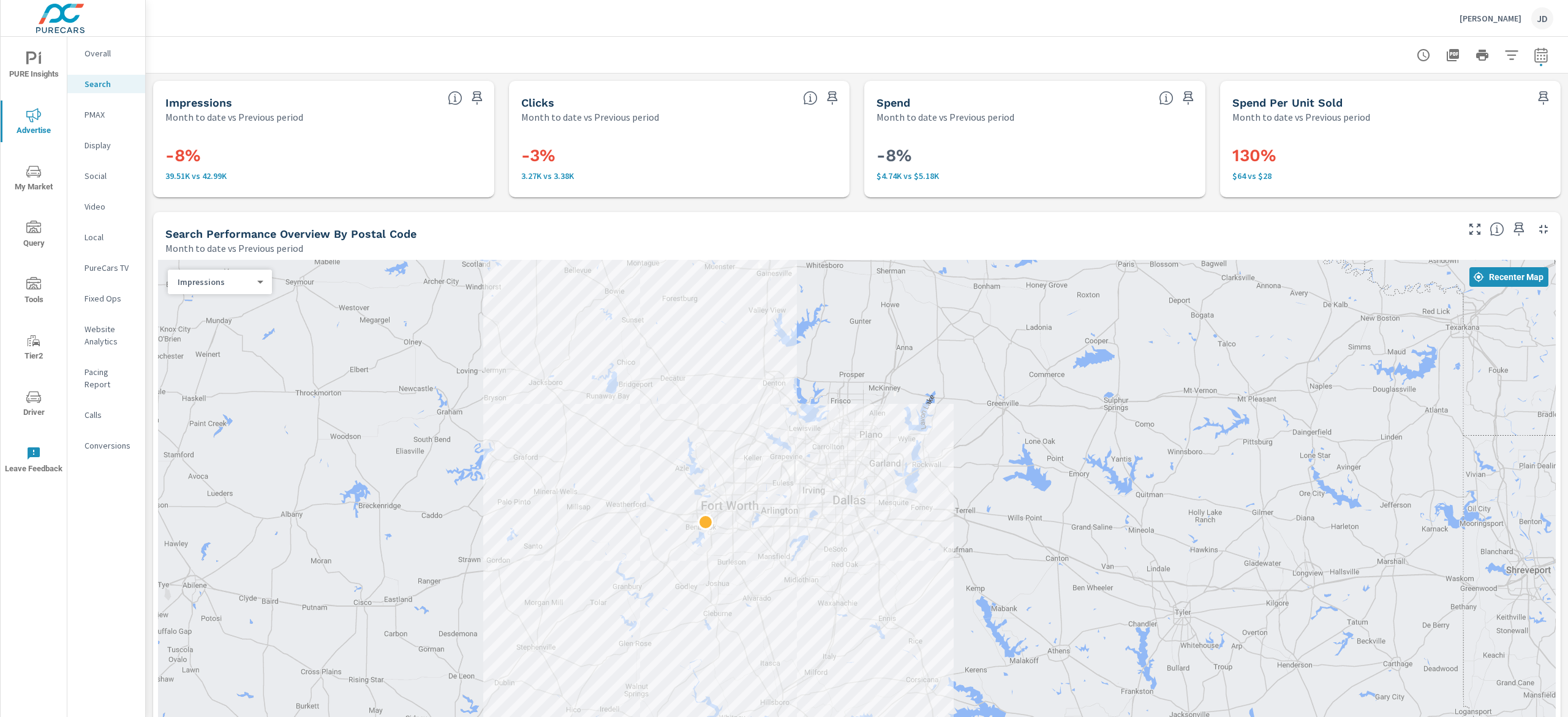
drag, startPoint x: 586, startPoint y: 367, endPoint x: 1068, endPoint y: 429, distance: 486.0
click at [1068, 429] on div at bounding box center [856, 535] width 1398 height 551
